Goal: Transaction & Acquisition: Purchase product/service

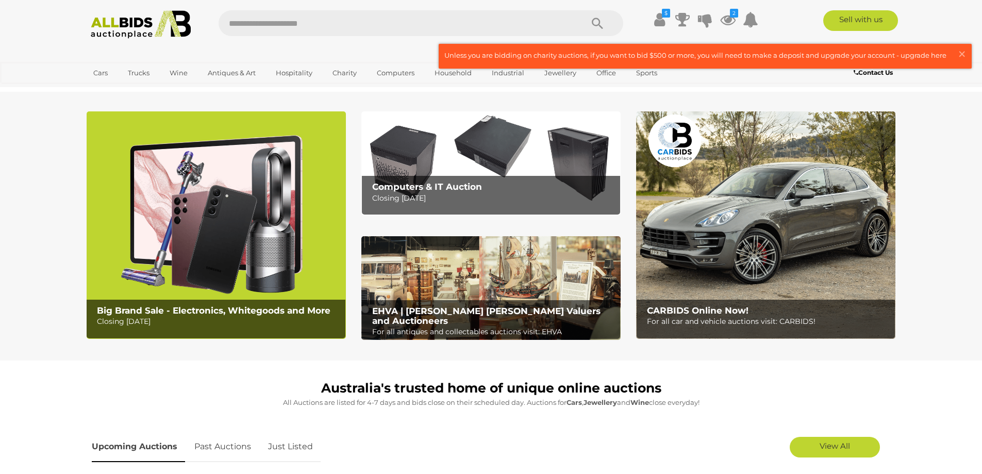
click at [302, 15] on input "text" at bounding box center [396, 23] width 354 height 26
type input "********"
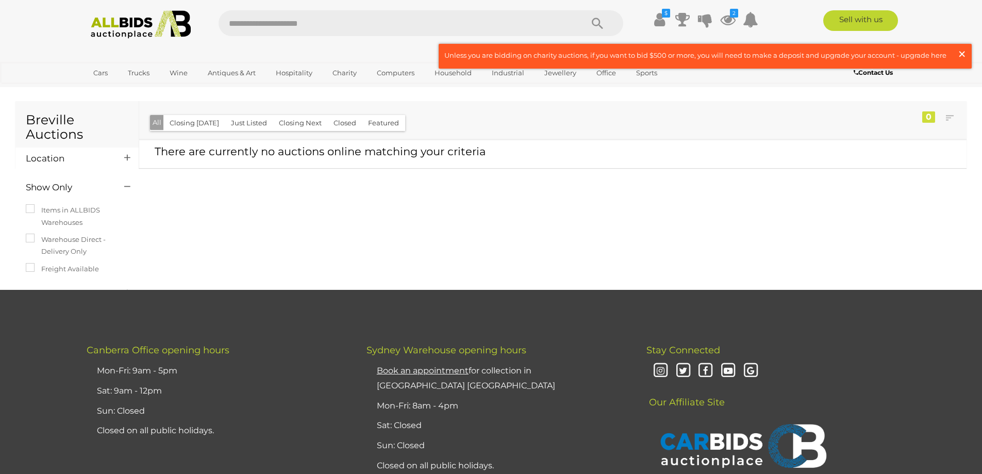
click at [963, 52] on span "×" at bounding box center [961, 54] width 9 height 20
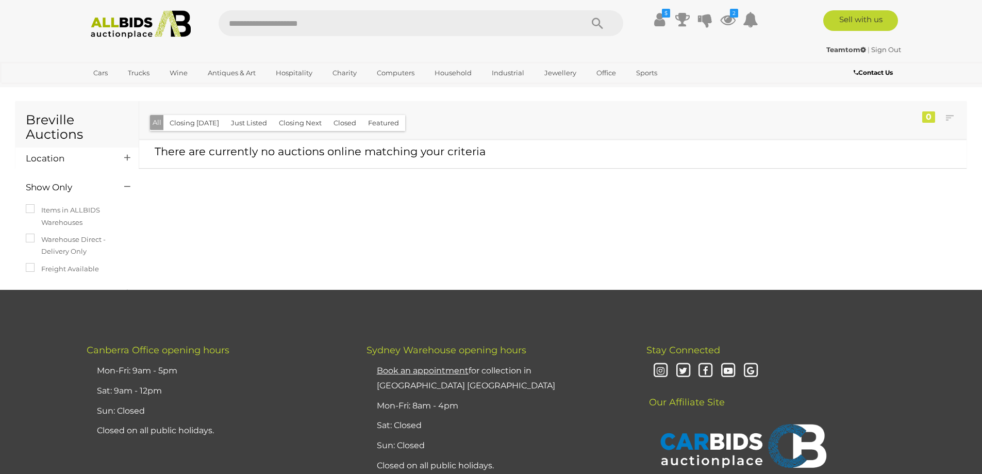
click at [334, 28] on input "text" at bounding box center [396, 23] width 354 height 26
type input "******"
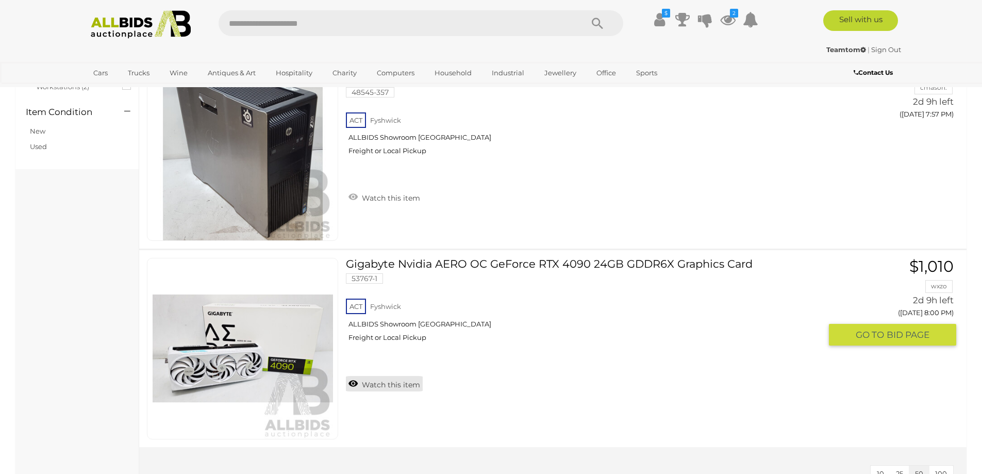
scroll to position [412, 0]
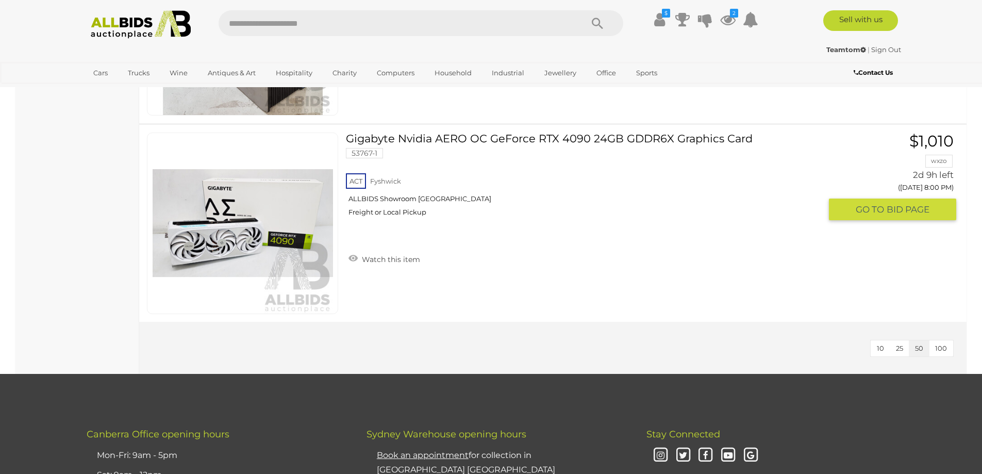
click at [489, 140] on link "Gigabyte Nvidia AERO OC GeForce RTX 4090 24GB GDDR6X Graphics Card 53767-1 ACT …" at bounding box center [587, 178] width 467 height 92
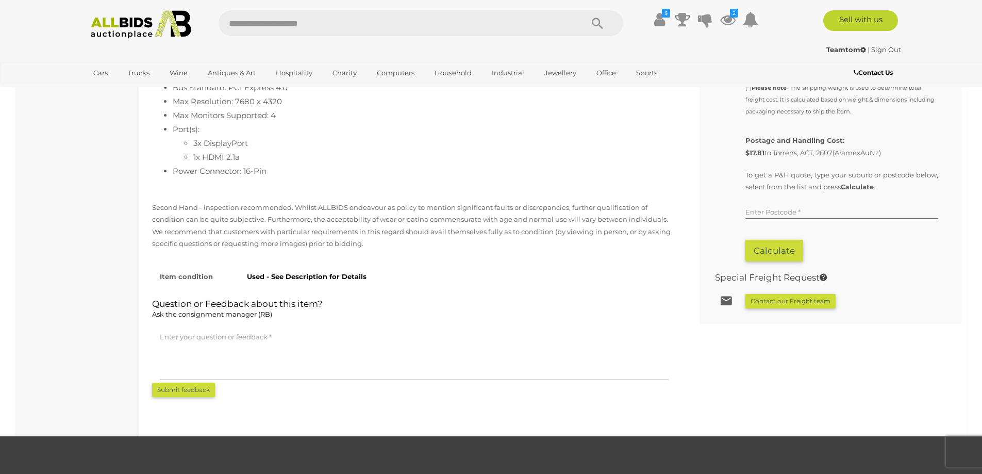
scroll to position [412, 0]
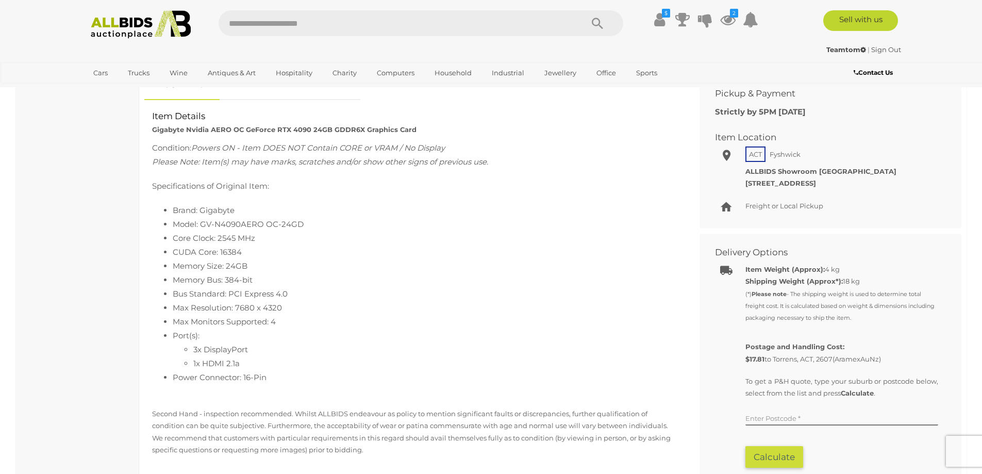
click at [308, 29] on input "text" at bounding box center [396, 23] width 354 height 26
type input "*****"
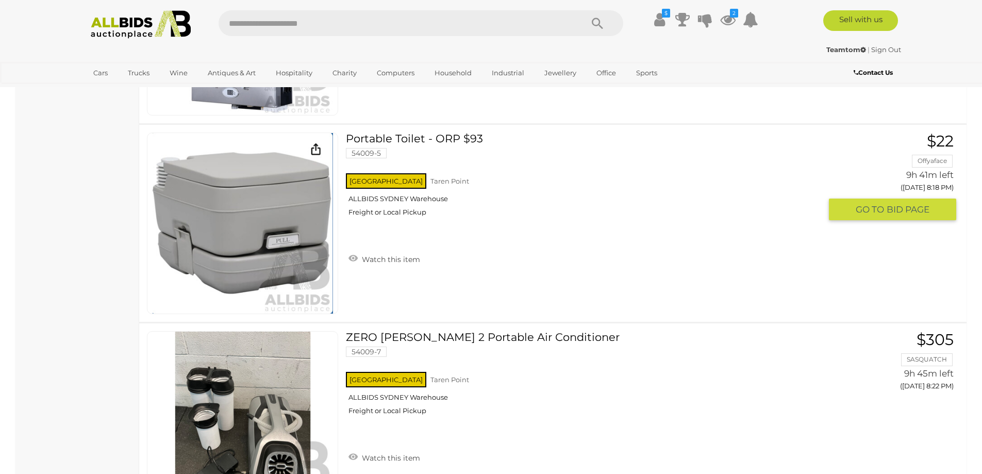
scroll to position [6547, 0]
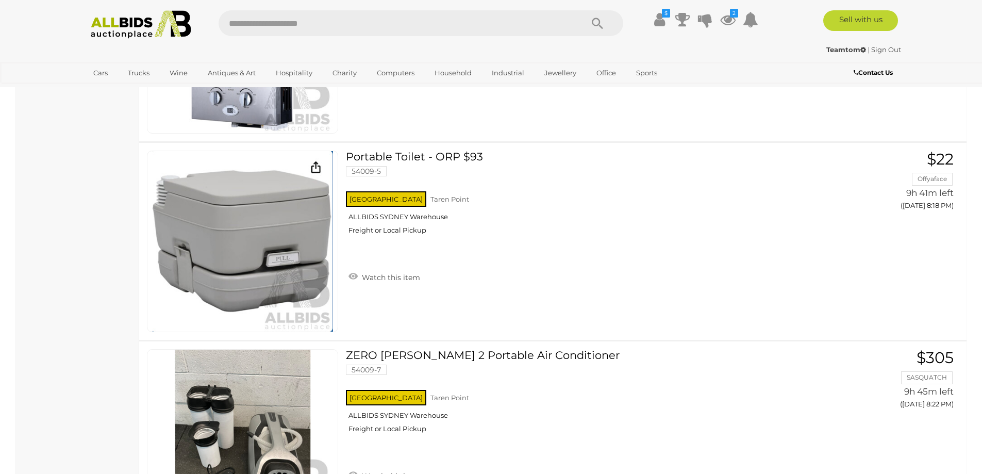
click at [275, 21] on input "text" at bounding box center [396, 23] width 354 height 26
type input "******"
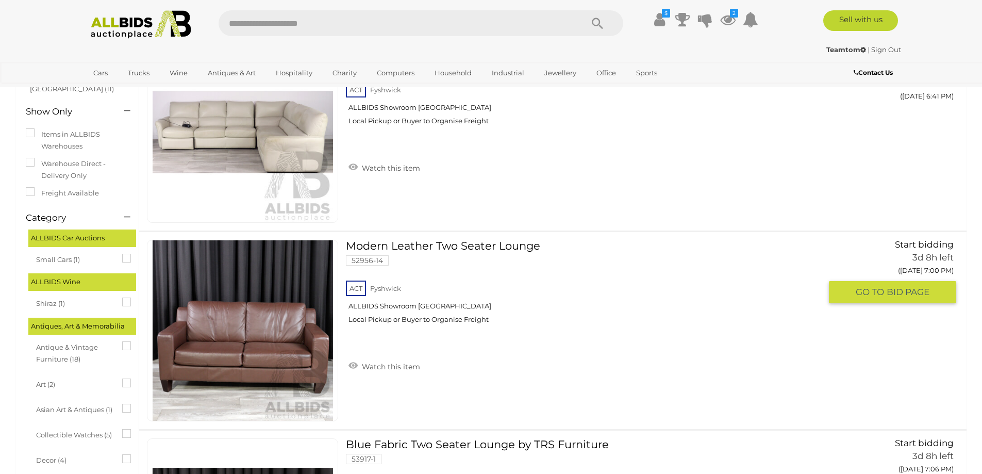
scroll to position [103, 0]
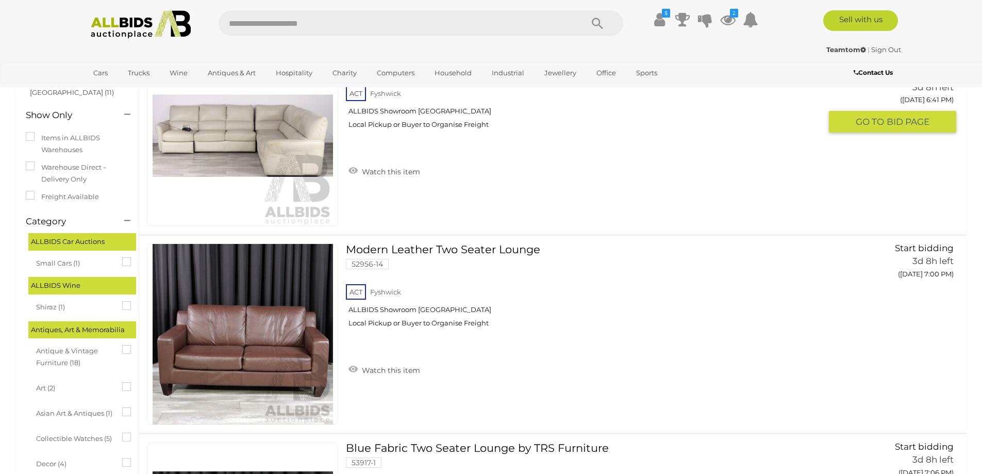
click at [264, 160] on img at bounding box center [243, 135] width 180 height 180
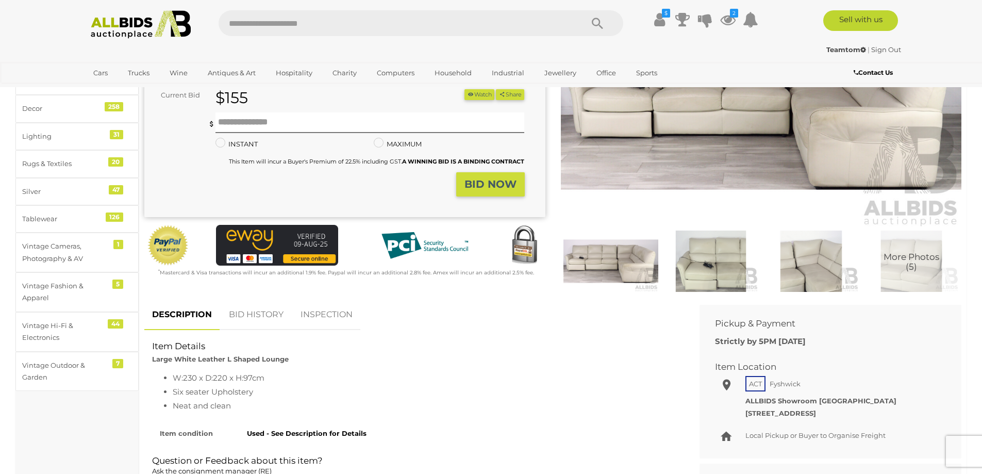
scroll to position [52, 0]
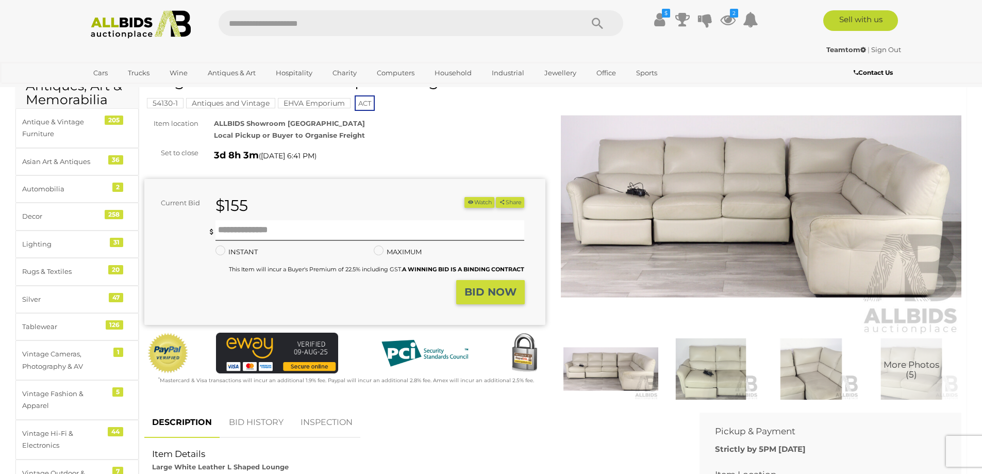
click at [604, 372] on img at bounding box center [610, 368] width 95 height 61
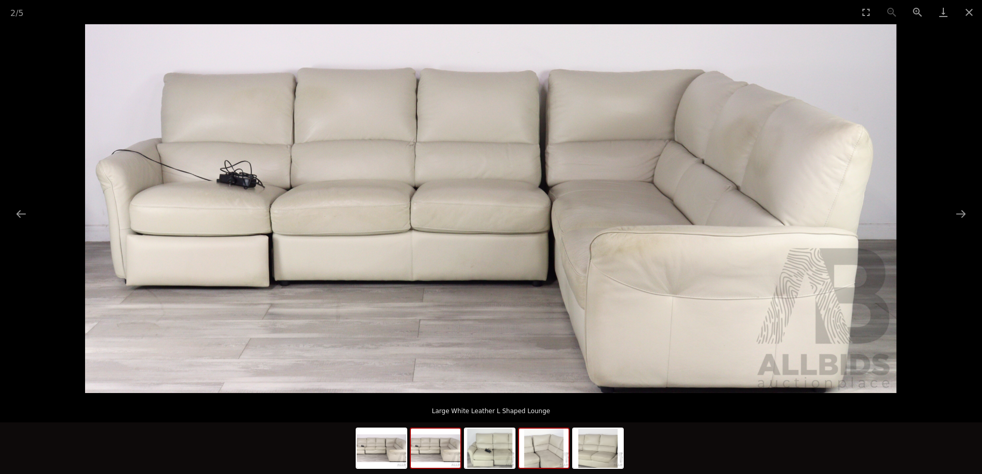
click at [536, 457] on img at bounding box center [543, 447] width 49 height 39
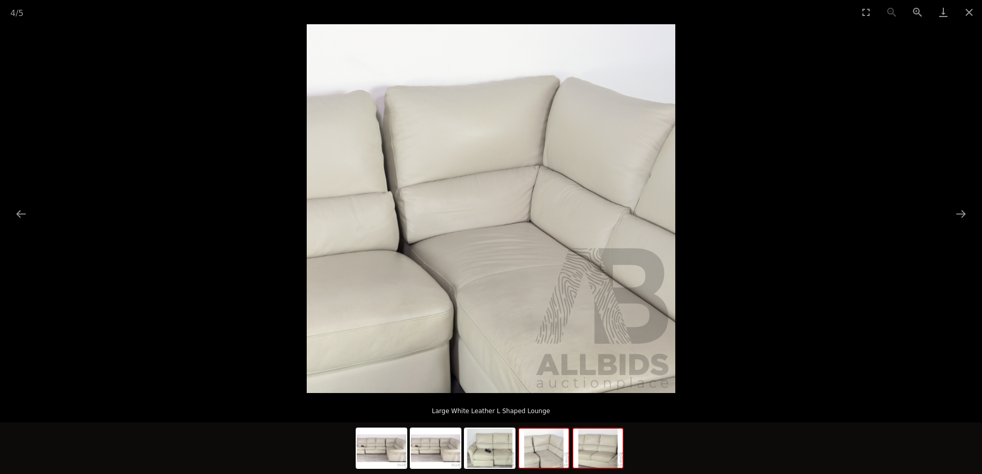
click at [589, 447] on img at bounding box center [597, 447] width 49 height 39
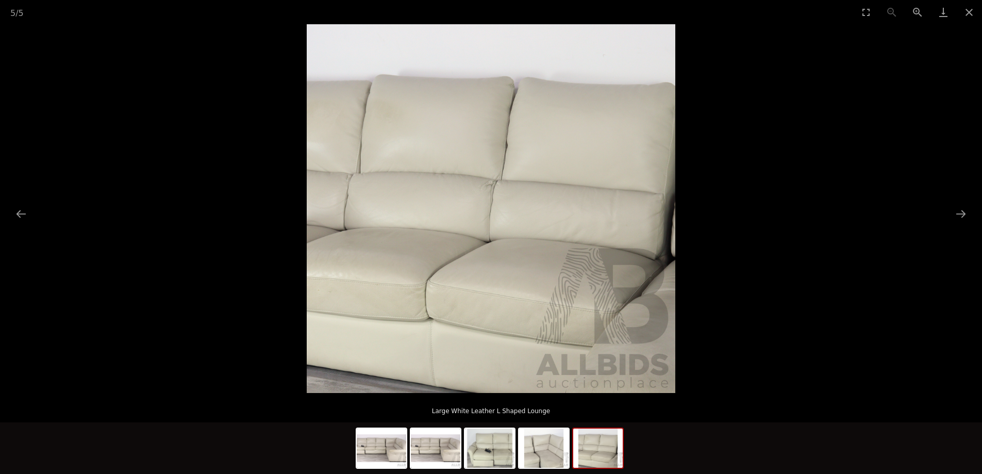
click at [591, 448] on img at bounding box center [597, 447] width 49 height 39
click at [376, 457] on img at bounding box center [381, 447] width 49 height 39
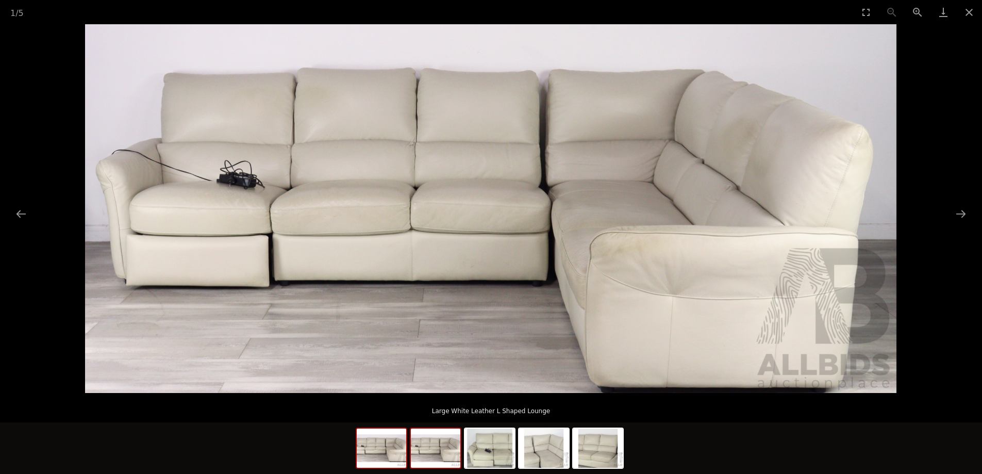
click at [434, 454] on img at bounding box center [435, 447] width 49 height 39
click at [512, 455] on img at bounding box center [489, 447] width 49 height 39
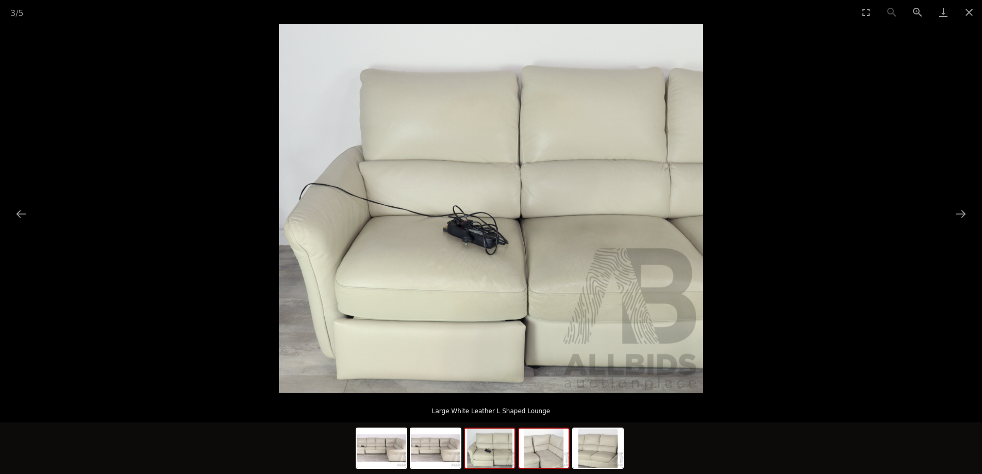
click at [537, 451] on img at bounding box center [543, 447] width 49 height 39
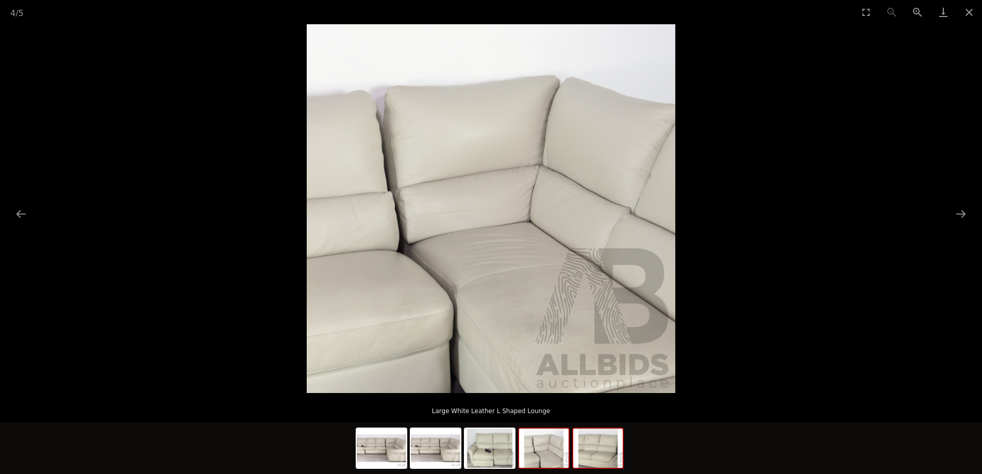
click at [595, 454] on img at bounding box center [597, 447] width 49 height 39
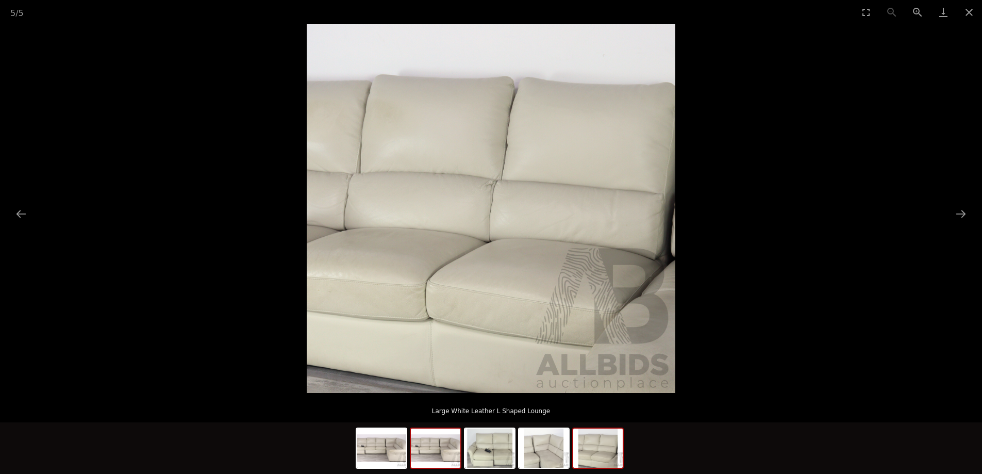
click at [411, 451] on img at bounding box center [435, 447] width 49 height 39
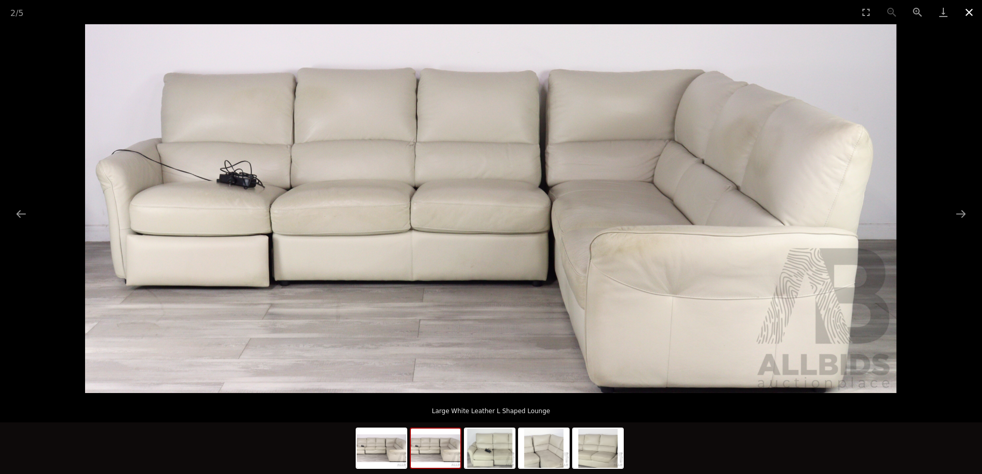
click at [967, 10] on button "Close gallery" at bounding box center [969, 12] width 26 height 24
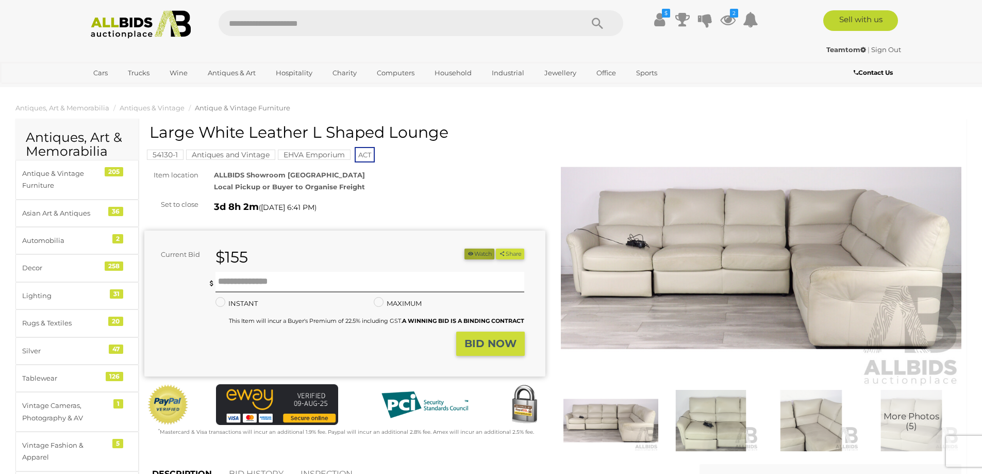
click at [474, 253] on button "Watch" at bounding box center [479, 253] width 30 height 11
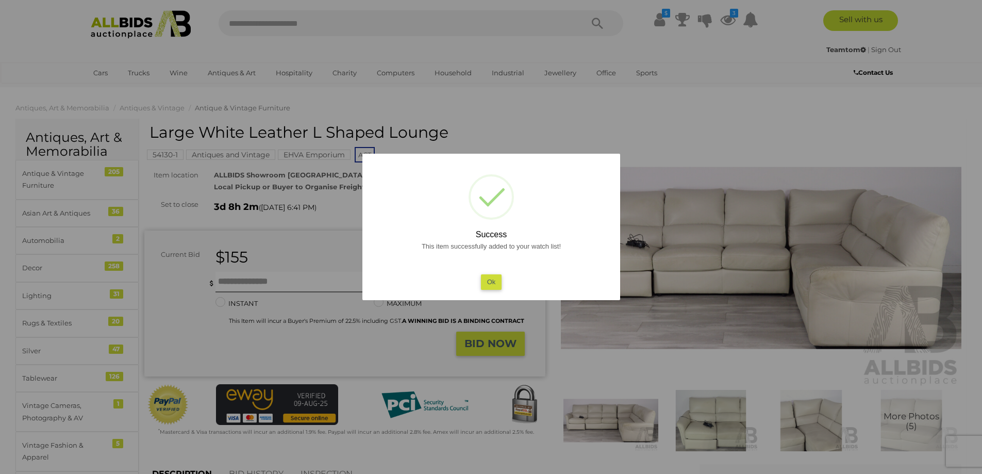
click at [481, 286] on button "Ok" at bounding box center [490, 281] width 21 height 15
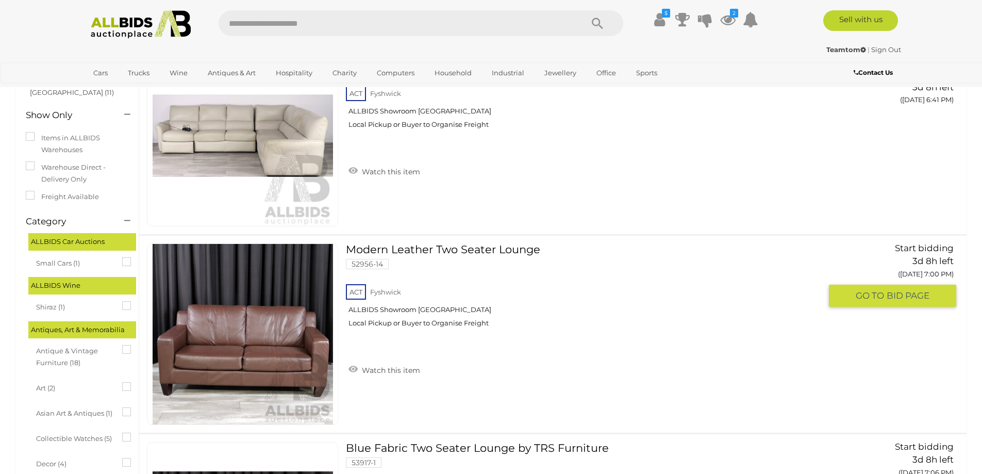
scroll to position [86, 0]
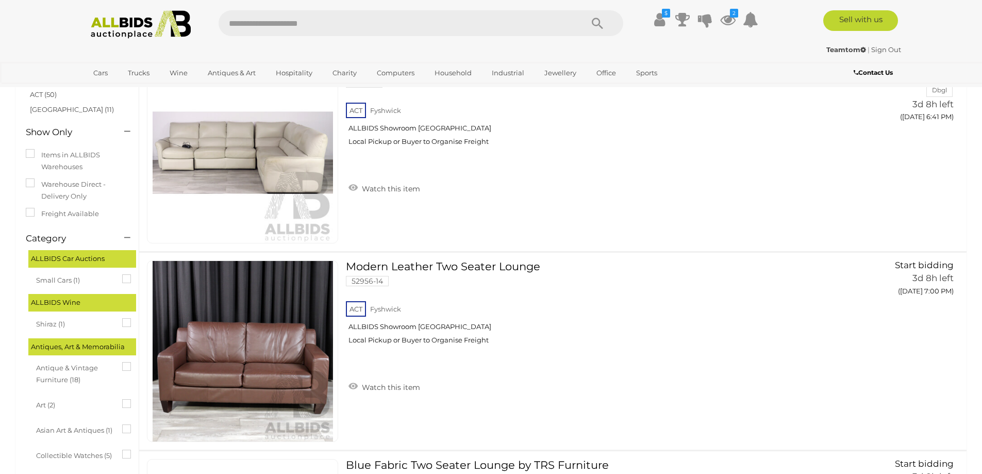
click at [260, 21] on input "text" at bounding box center [396, 23] width 354 height 26
